Goal: Check status: Check status

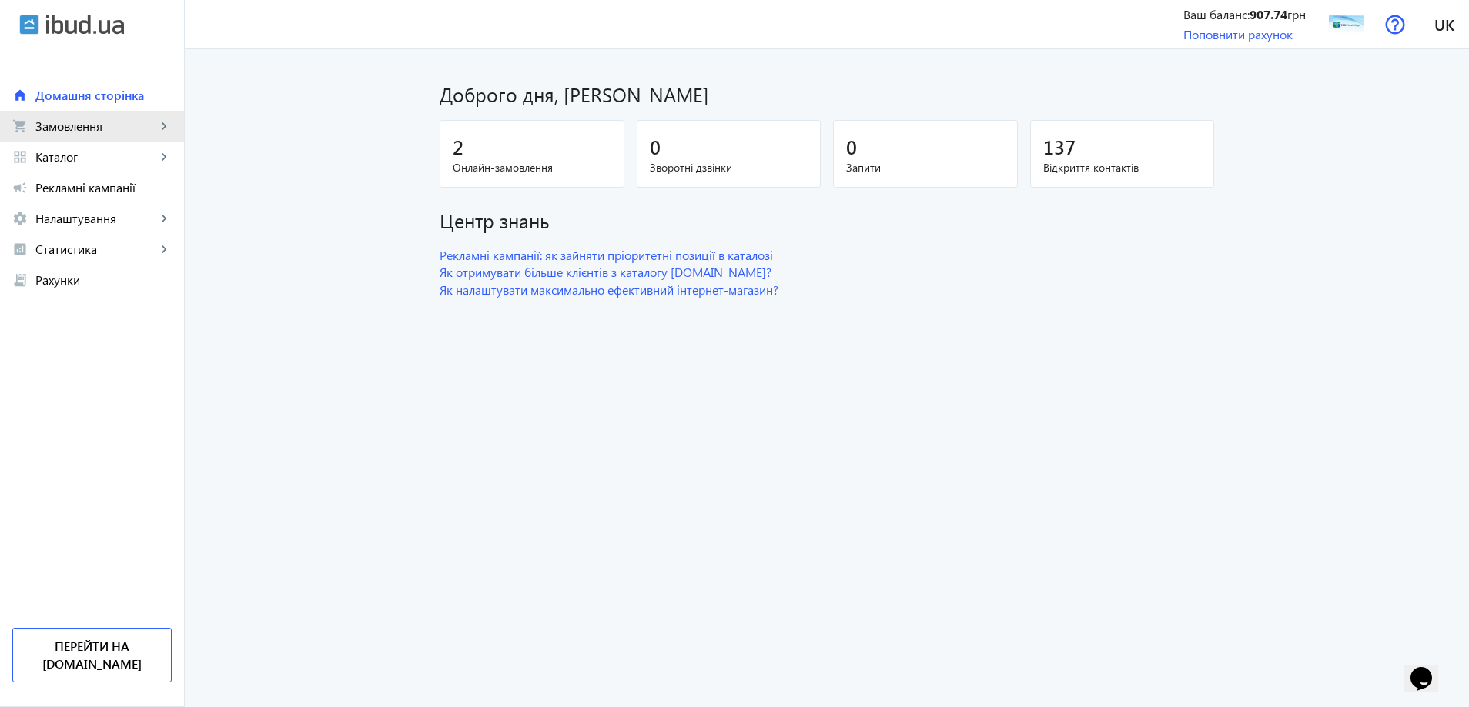
click at [135, 119] on span "Замовлення" at bounding box center [95, 126] width 121 height 15
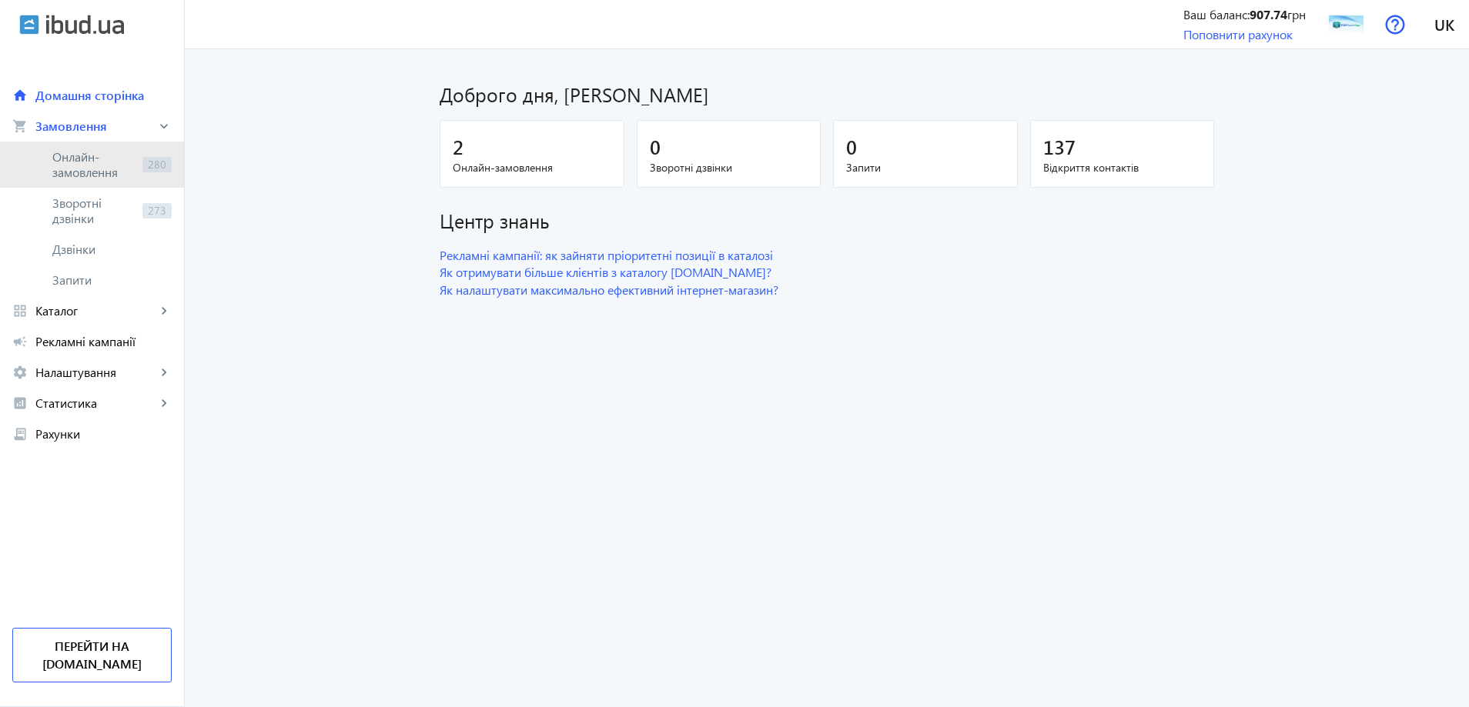
click at [119, 162] on span "Онлайн-замовлення" at bounding box center [94, 164] width 84 height 31
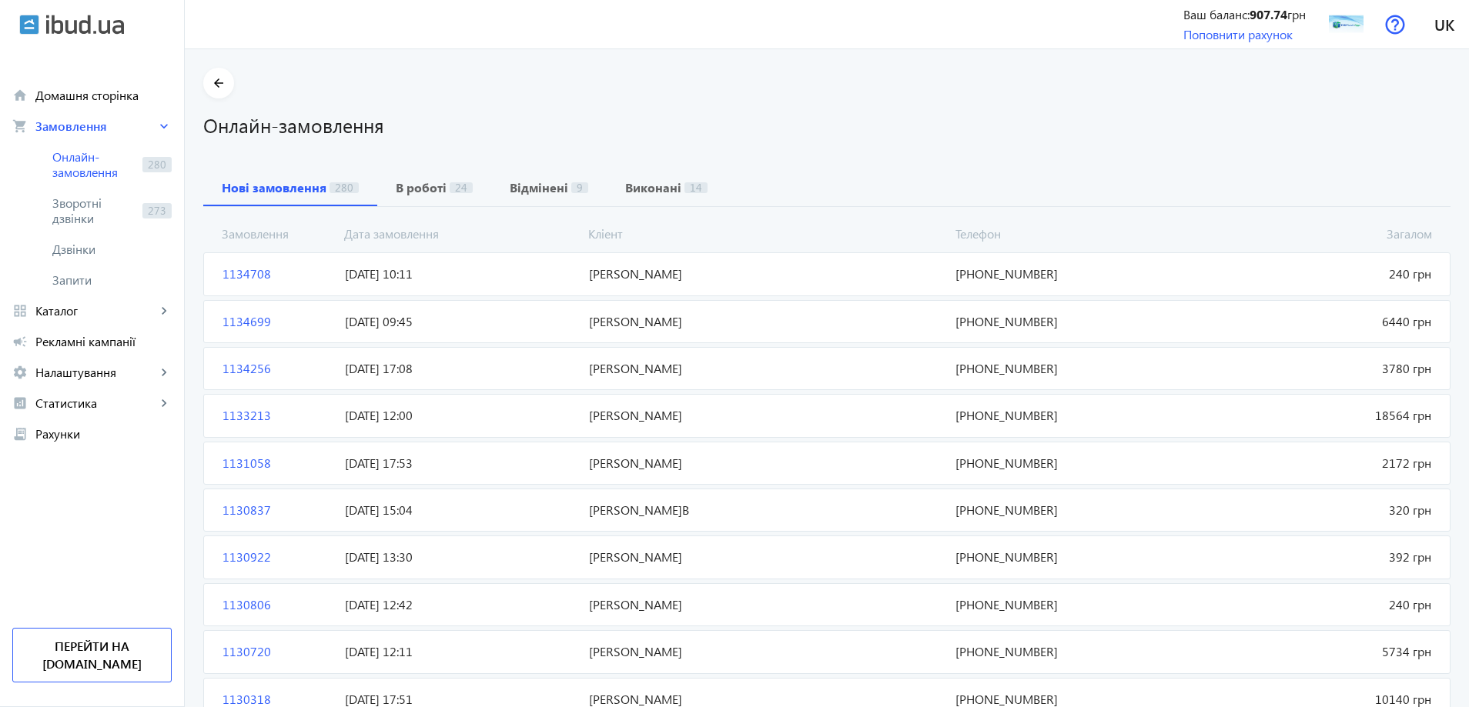
click at [637, 329] on span "[PERSON_NAME]" at bounding box center [766, 321] width 366 height 17
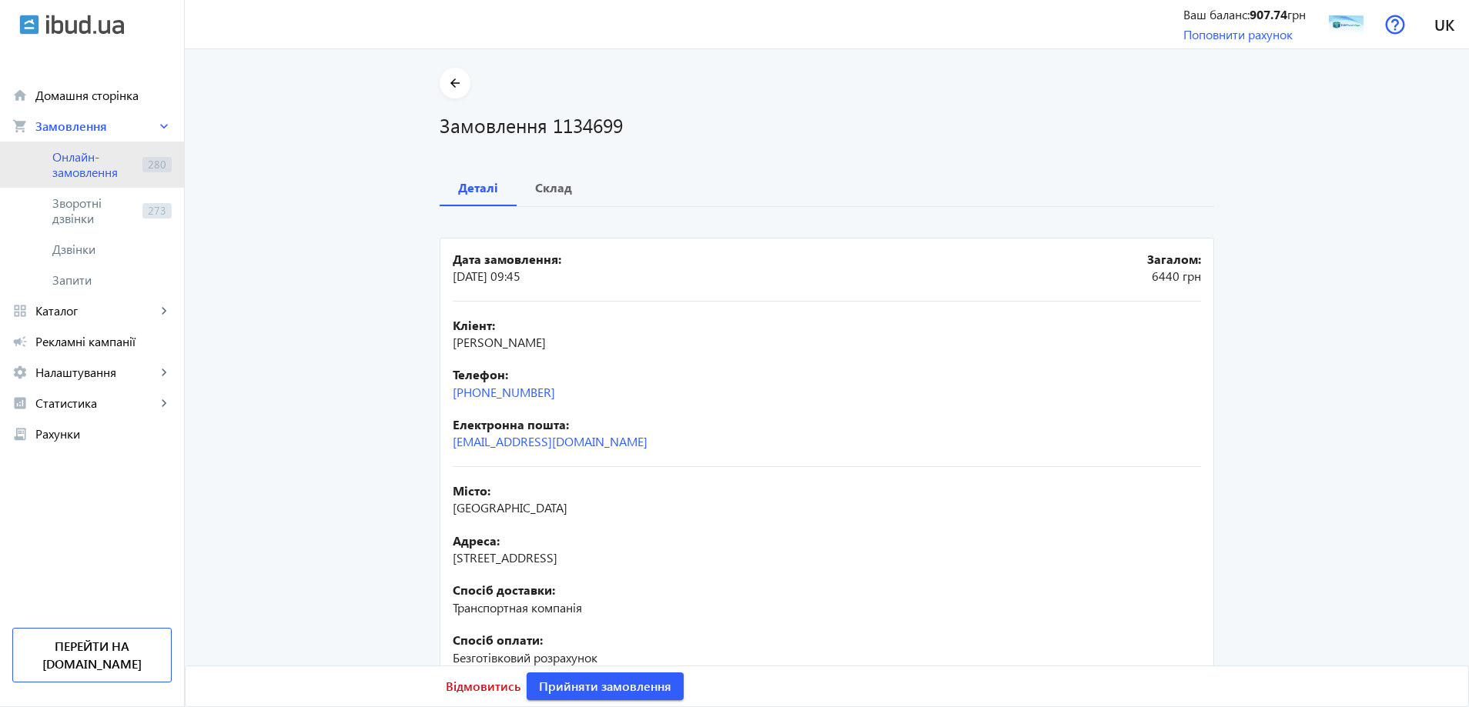
click at [73, 171] on span "Онлайн-замовлення" at bounding box center [94, 164] width 84 height 31
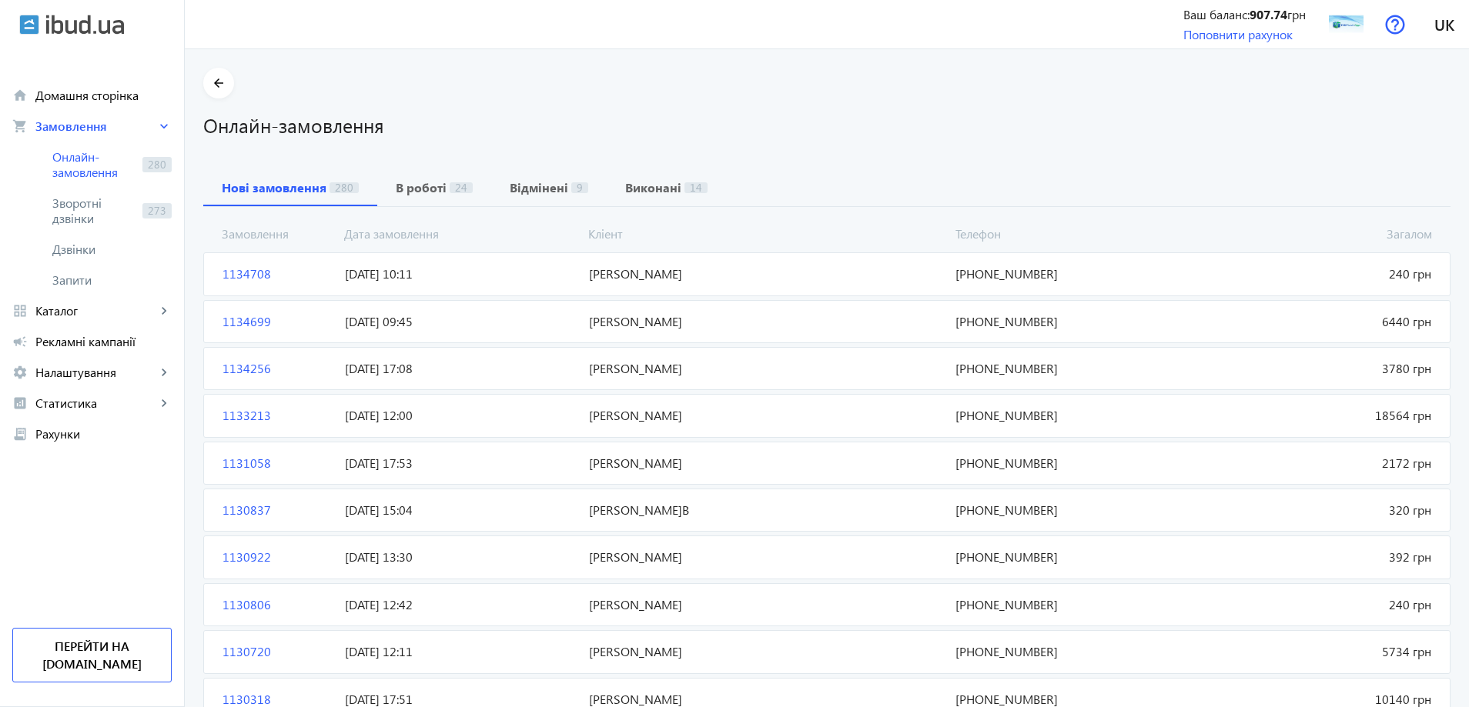
click at [598, 276] on span "[PERSON_NAME]" at bounding box center [766, 274] width 366 height 17
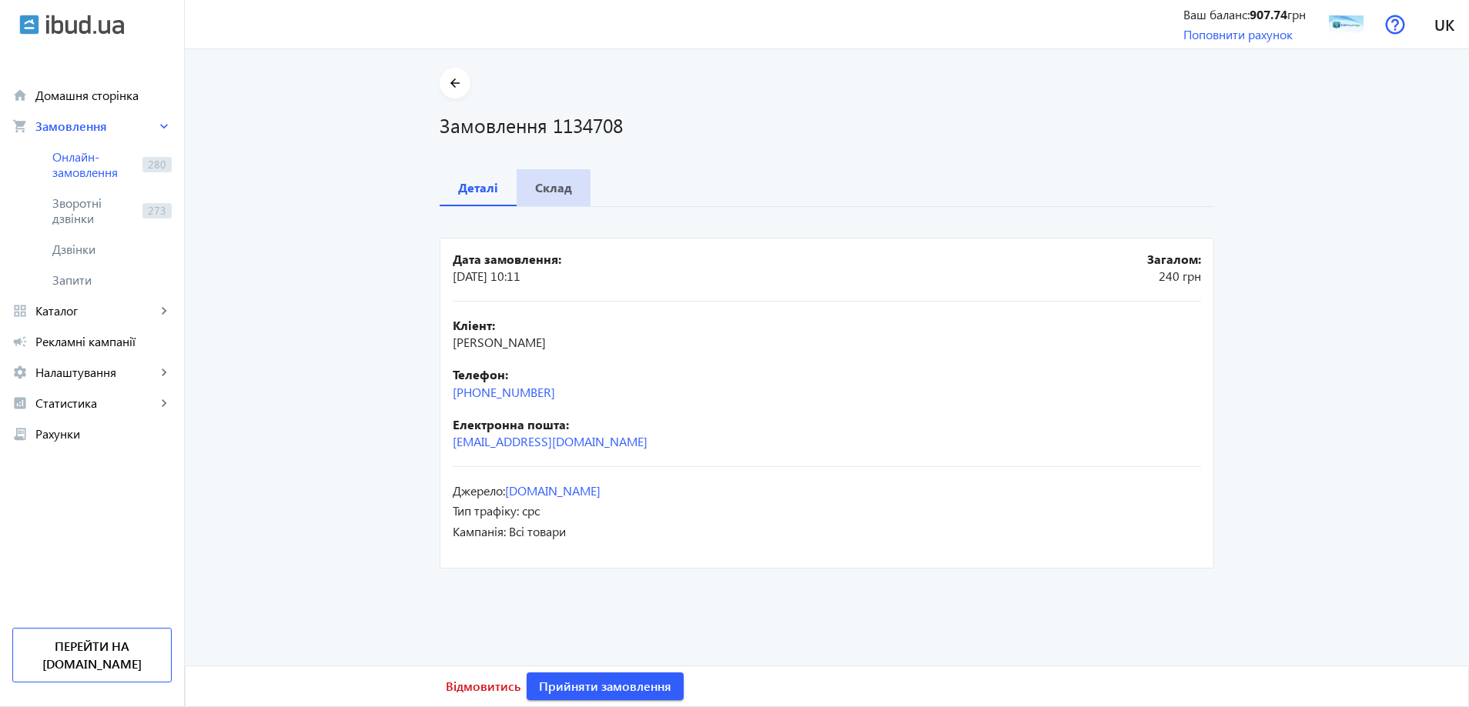
click at [560, 197] on span "Склад" at bounding box center [553, 187] width 37 height 37
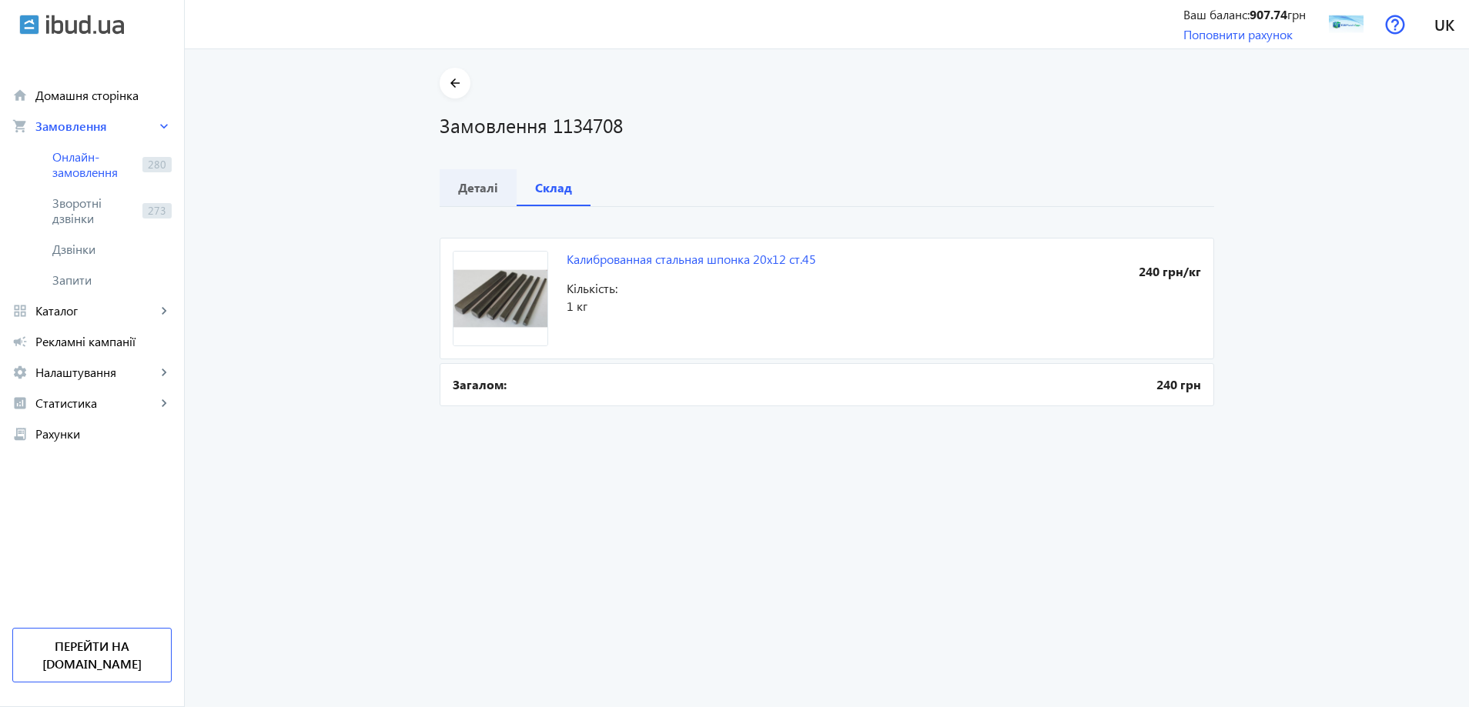
click at [466, 182] on b "Деталі" at bounding box center [478, 188] width 40 height 12
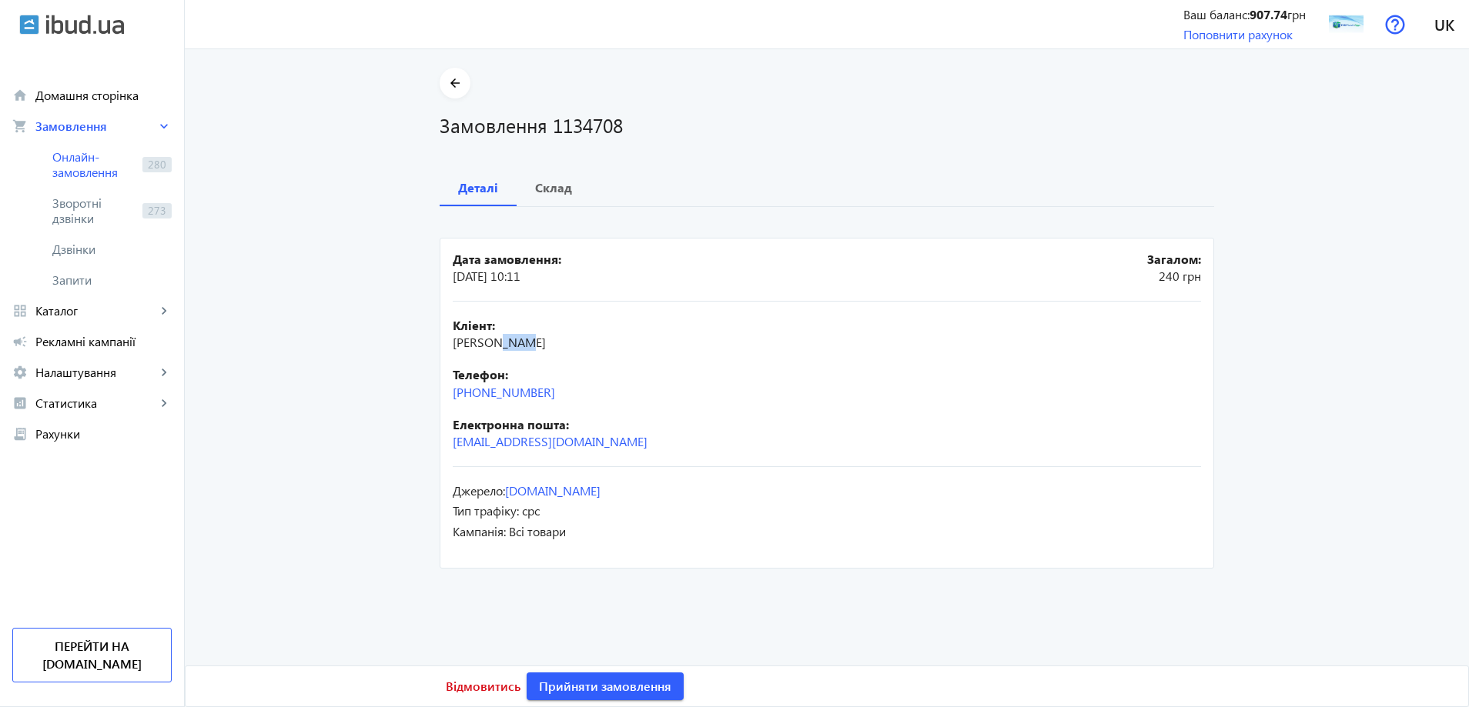
drag, startPoint x: 527, startPoint y: 337, endPoint x: 493, endPoint y: 349, distance: 35.8
click at [493, 349] on div "Кліент: [PERSON_NAME]" at bounding box center [827, 334] width 748 height 35
click at [552, 172] on span "Склад" at bounding box center [553, 187] width 37 height 37
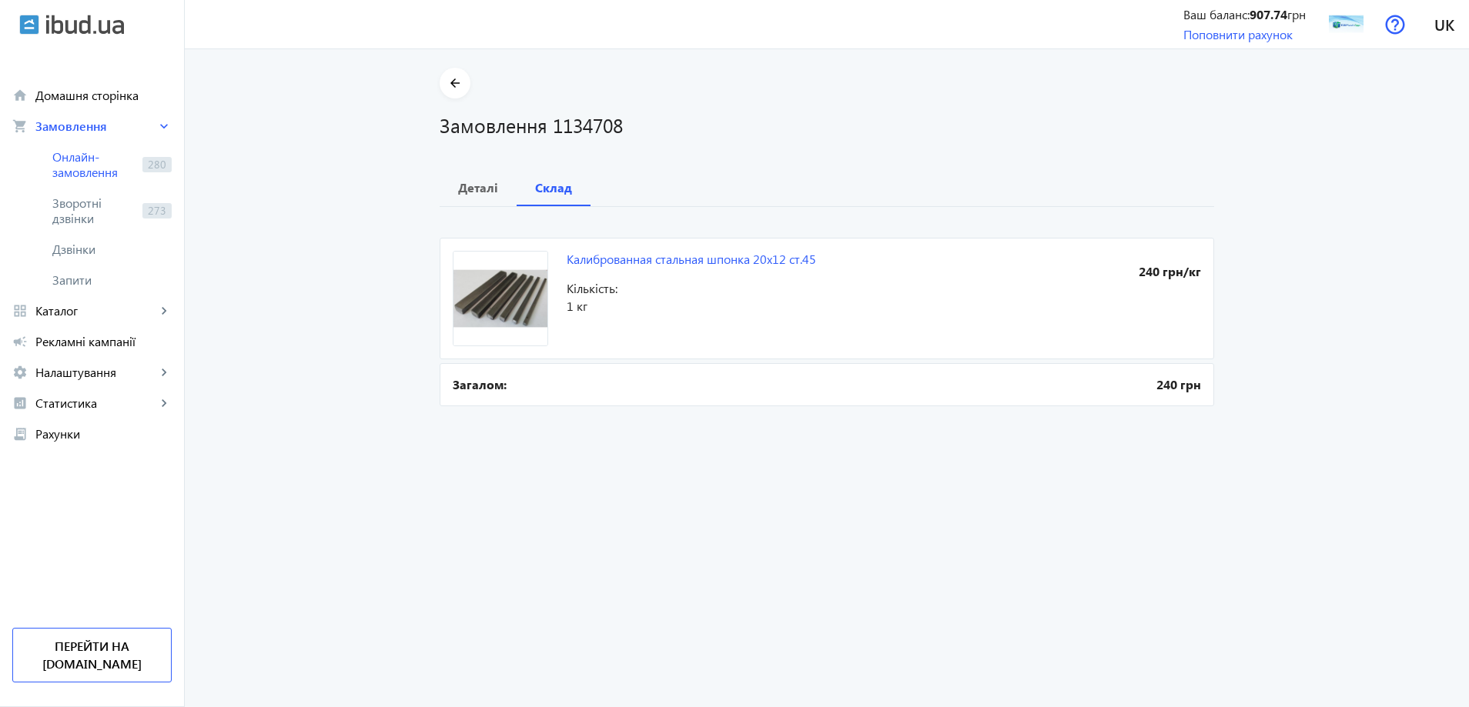
click at [416, 556] on order "arrow_back Замовлення 1134708 Деталі Склад Калиброванная стальная шпонка 20х12 …" at bounding box center [827, 378] width 1284 height 658
click at [413, 178] on main "arrow_back Замовлення 1134708 Деталі Склад Калиброванная стальная шпонка 20х12 …" at bounding box center [827, 239] width 1284 height 343
click at [479, 175] on span "Деталі" at bounding box center [478, 187] width 40 height 37
